Goal: Transaction & Acquisition: Obtain resource

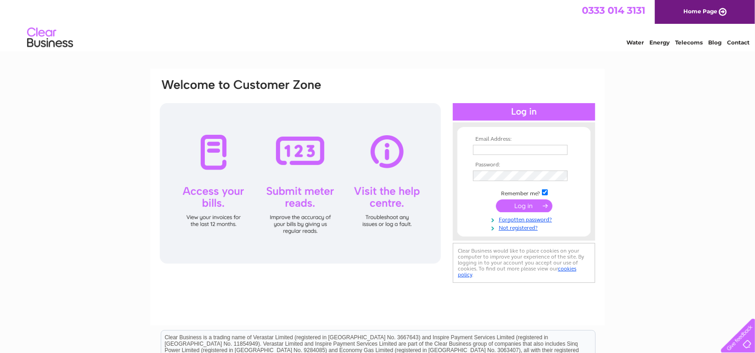
type input "glennwilkins40@aol.com"
click at [521, 207] on input "submit" at bounding box center [524, 206] width 56 height 13
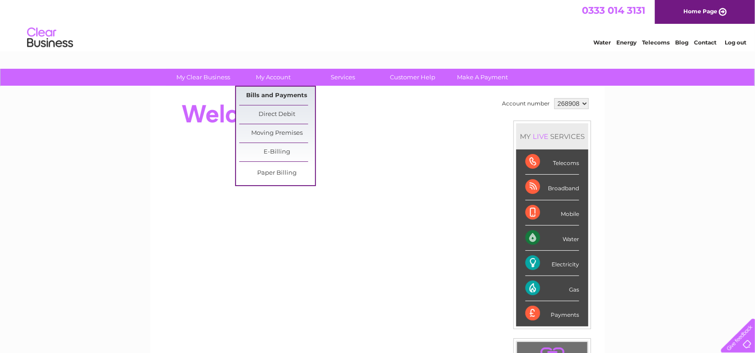
click at [276, 92] on link "Bills and Payments" at bounding box center [277, 96] width 76 height 18
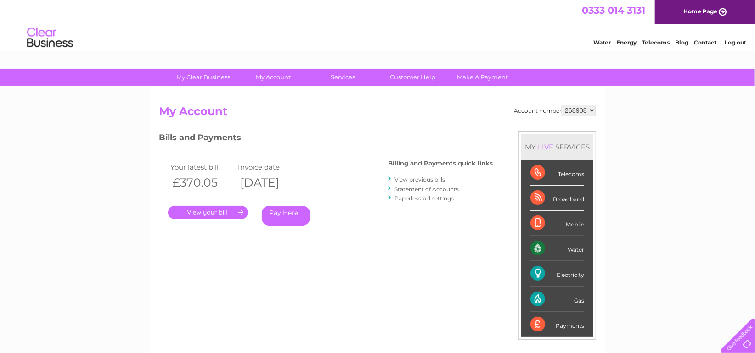
click at [430, 179] on link "View previous bills" at bounding box center [419, 179] width 50 height 7
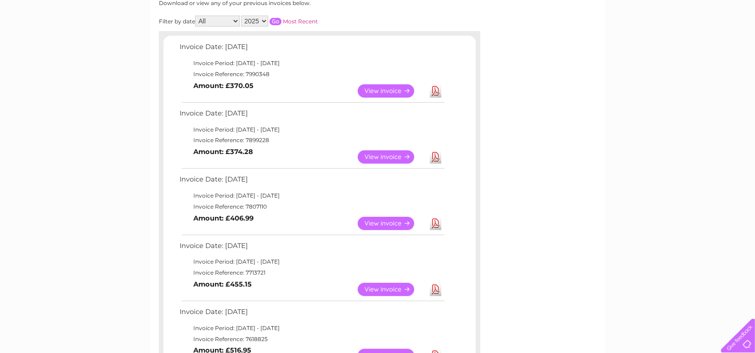
scroll to position [150, 0]
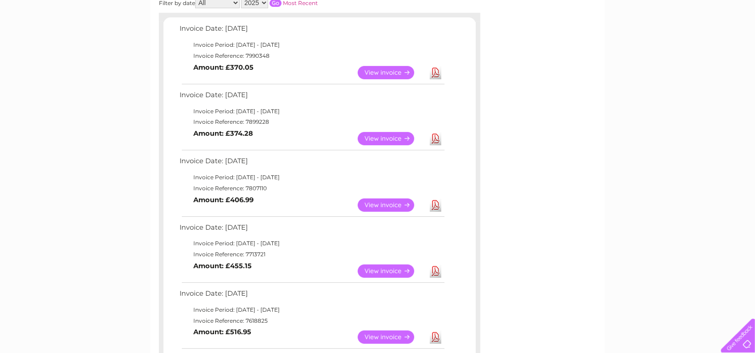
click at [386, 205] on link "View" at bounding box center [391, 205] width 67 height 13
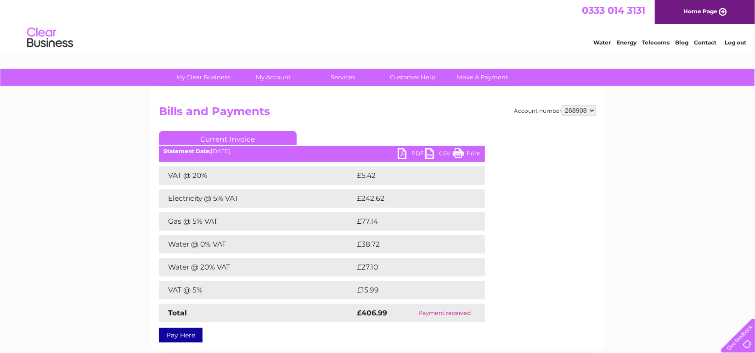
click at [441, 153] on link "CSV" at bounding box center [439, 154] width 28 height 13
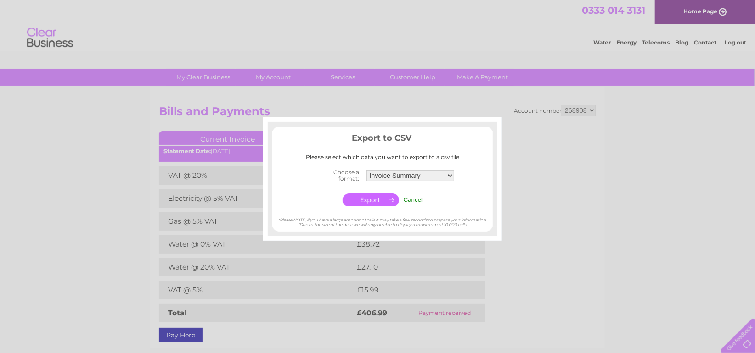
click at [372, 199] on input "button" at bounding box center [370, 200] width 56 height 13
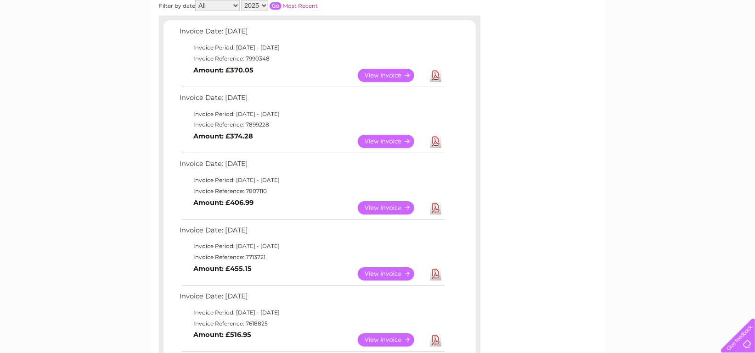
click at [377, 141] on link "View" at bounding box center [391, 141] width 67 height 13
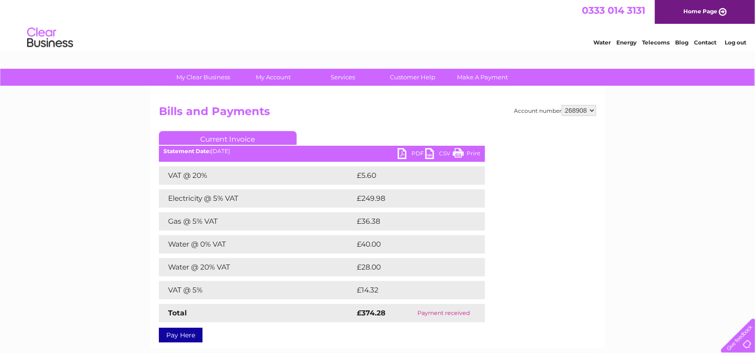
click at [441, 155] on link "CSV" at bounding box center [439, 154] width 28 height 13
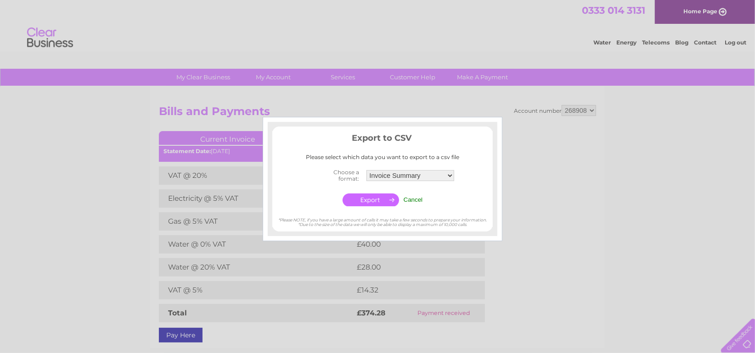
click at [373, 202] on input "button" at bounding box center [370, 200] width 56 height 13
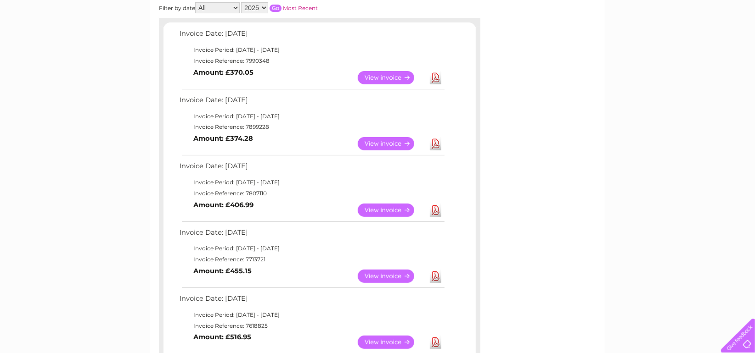
click at [379, 79] on link "View" at bounding box center [391, 77] width 67 height 13
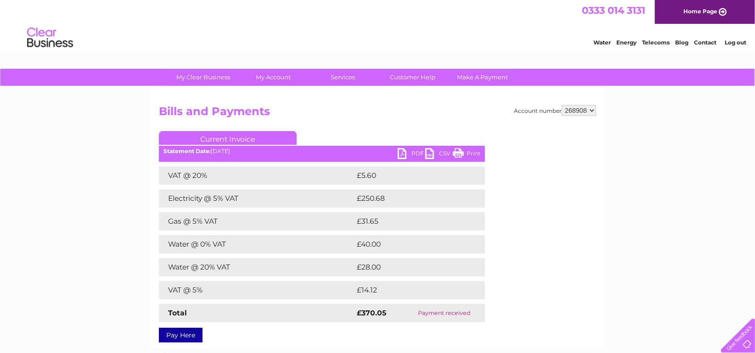
click at [444, 151] on link "CSV" at bounding box center [439, 154] width 28 height 13
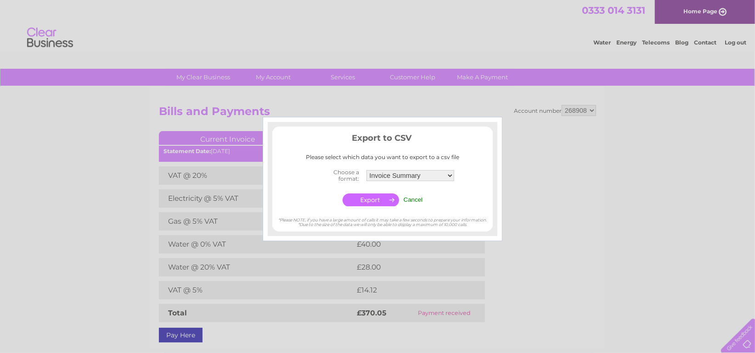
click at [374, 201] on input "button" at bounding box center [370, 200] width 56 height 13
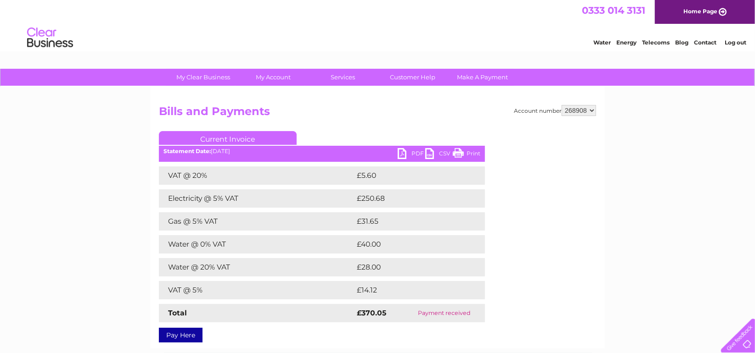
click at [443, 151] on link "CSV" at bounding box center [439, 154] width 28 height 13
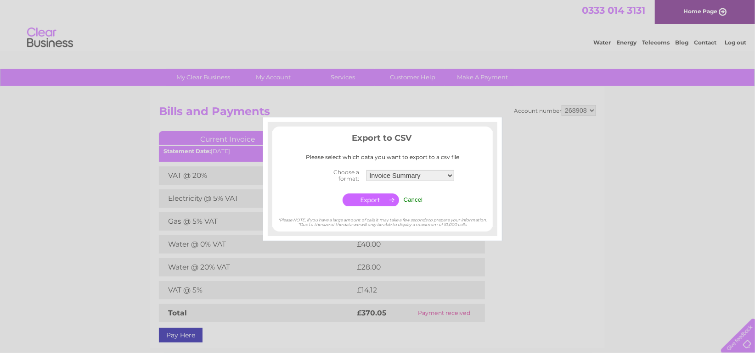
click at [367, 199] on input "button" at bounding box center [370, 200] width 56 height 13
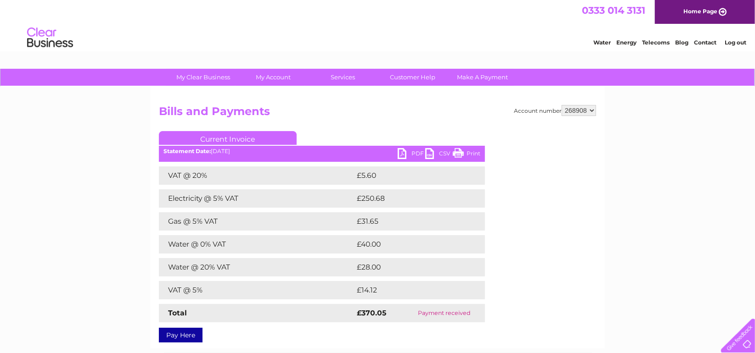
drag, startPoint x: 667, startPoint y: 111, endPoint x: 652, endPoint y: 91, distance: 24.6
click at [667, 111] on div "My Clear Business Login Details My Details My Preferences Link Account My Accou…" at bounding box center [377, 287] width 755 height 437
